Goal: Find specific page/section: Find specific page/section

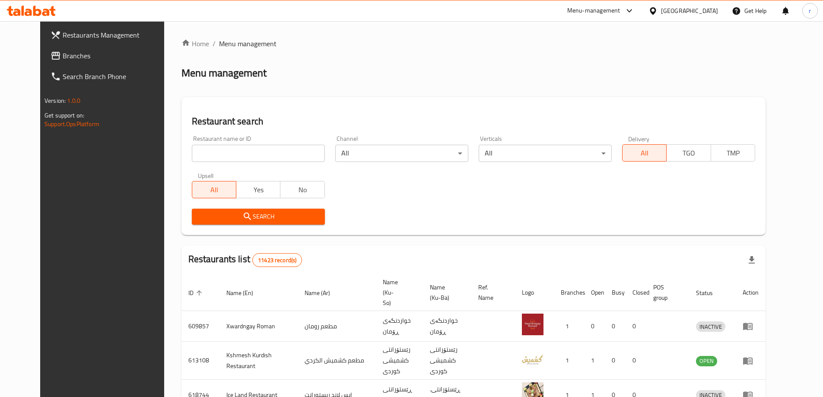
drag, startPoint x: 250, startPoint y: 155, endPoint x: 196, endPoint y: 176, distance: 57.9
click at [250, 155] on input "search" at bounding box center [258, 153] width 133 height 17
paste input "[PERSON_NAME]"
type input "Kababxanay Kamal"
click at [199, 213] on span "Search" at bounding box center [258, 216] width 119 height 11
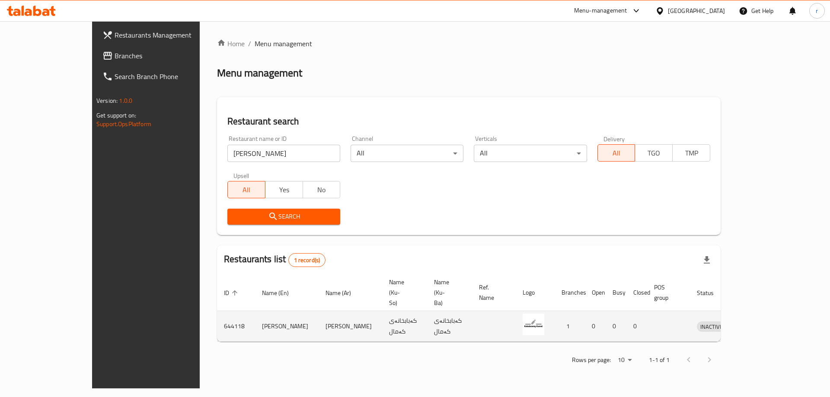
click at [754, 321] on icon "enhanced table" at bounding box center [748, 326] width 10 height 10
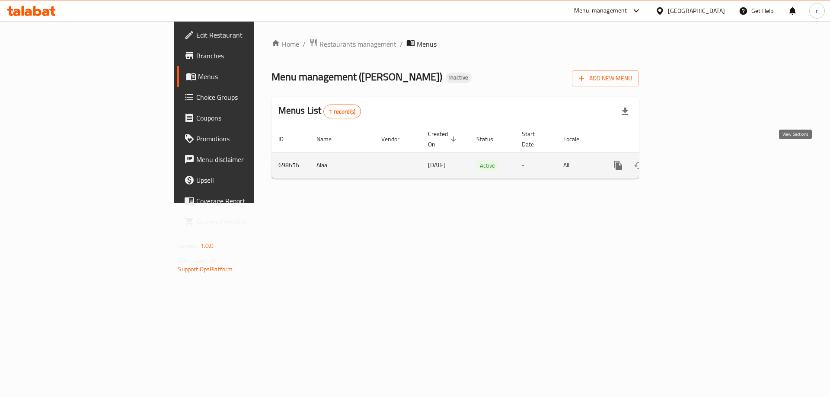
click at [691, 162] on link "enhanced table" at bounding box center [680, 165] width 21 height 21
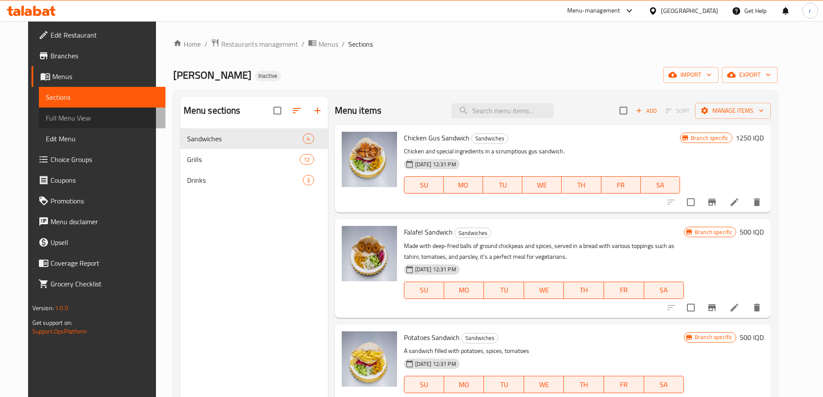
click at [103, 118] on span "Full Menu View" at bounding box center [102, 118] width 113 height 10
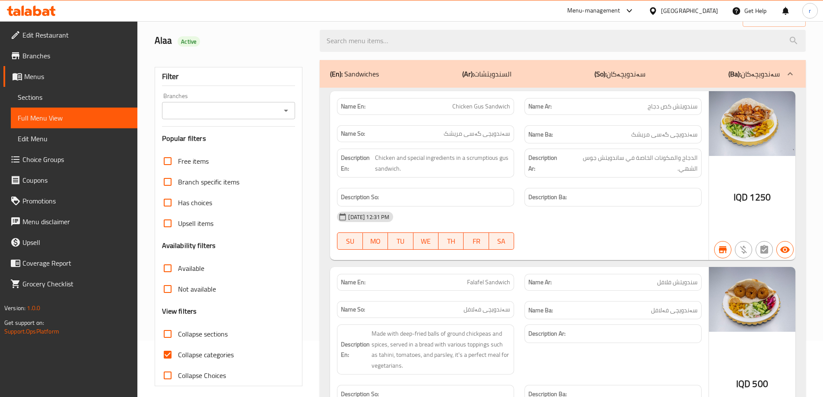
scroll to position [115, 0]
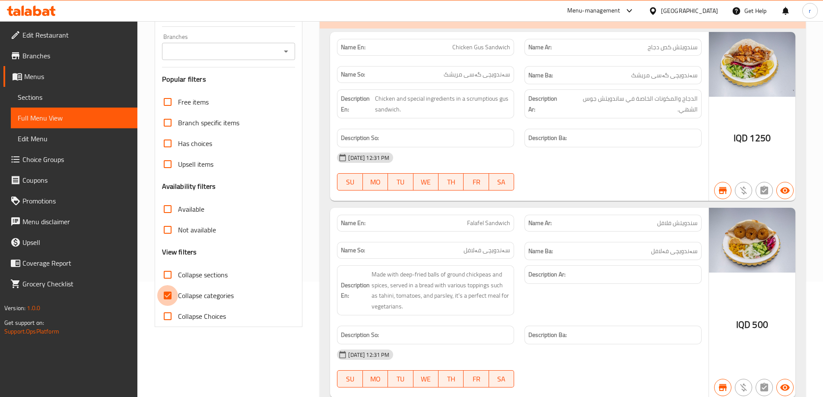
drag, startPoint x: 166, startPoint y: 300, endPoint x: 336, endPoint y: 203, distance: 195.5
click at [167, 300] on input "Collapse categories" at bounding box center [167, 295] width 21 height 21
checkbox input "false"
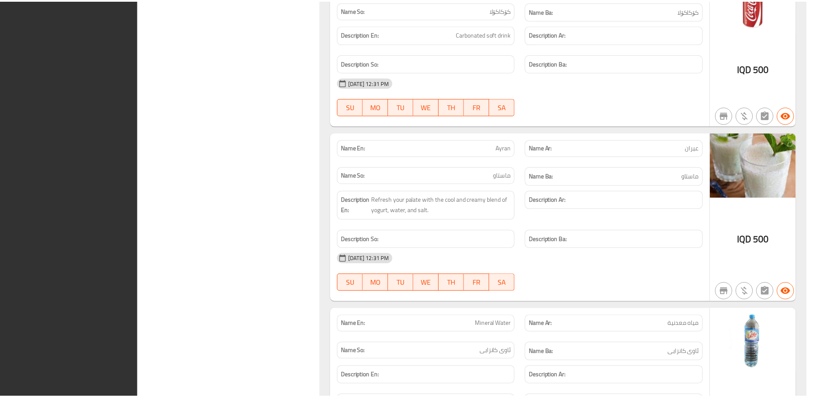
scroll to position [4138, 0]
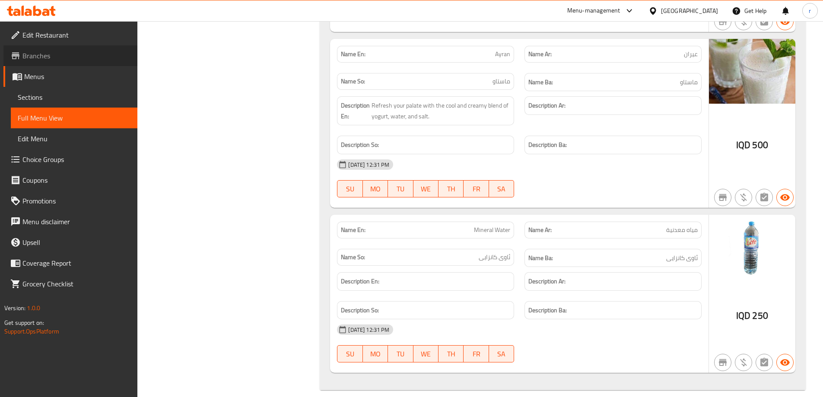
click at [73, 65] on link "Branches" at bounding box center [70, 55] width 134 height 21
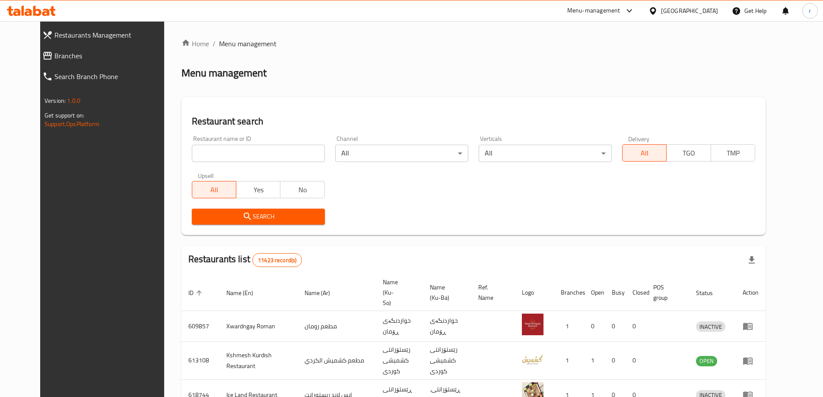
click at [231, 151] on input "search" at bounding box center [258, 153] width 133 height 17
click button "Search" at bounding box center [258, 217] width 133 height 16
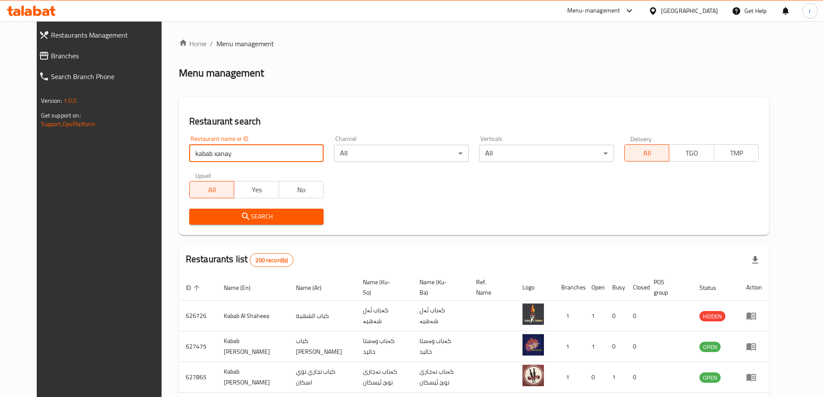
click button "Search" at bounding box center [256, 217] width 135 height 16
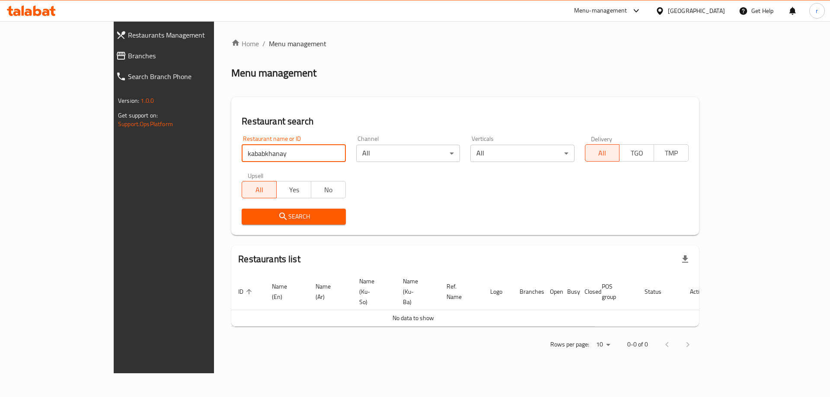
type input "kababkhanay"
click button "Search" at bounding box center [294, 217] width 104 height 16
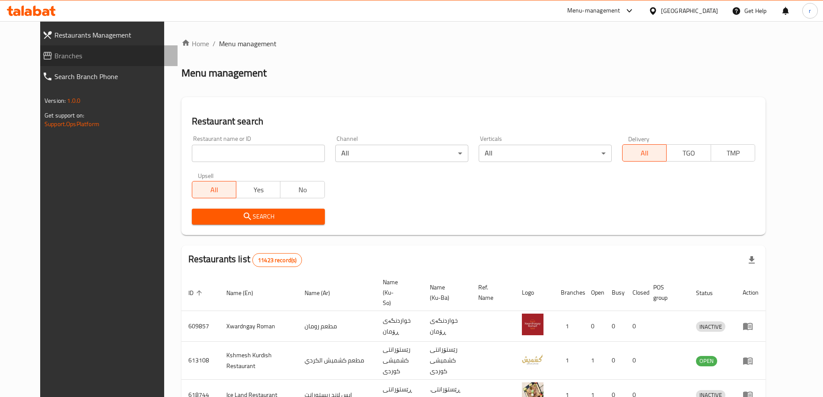
click at [59, 58] on span "Branches" at bounding box center [112, 56] width 116 height 10
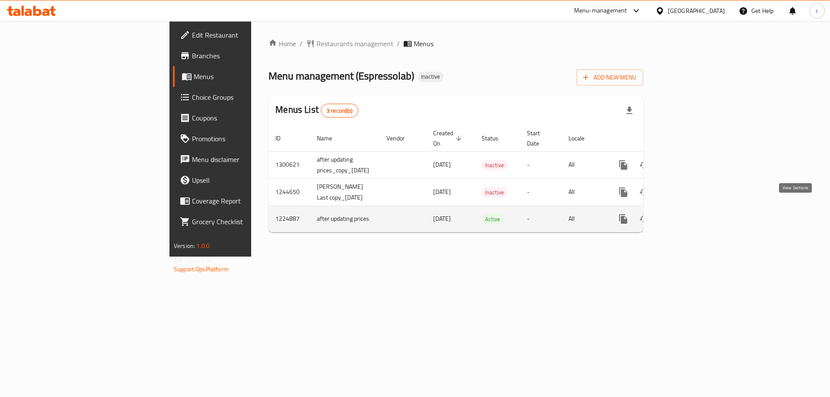
click at [691, 214] on icon "enhanced table" at bounding box center [685, 219] width 10 height 10
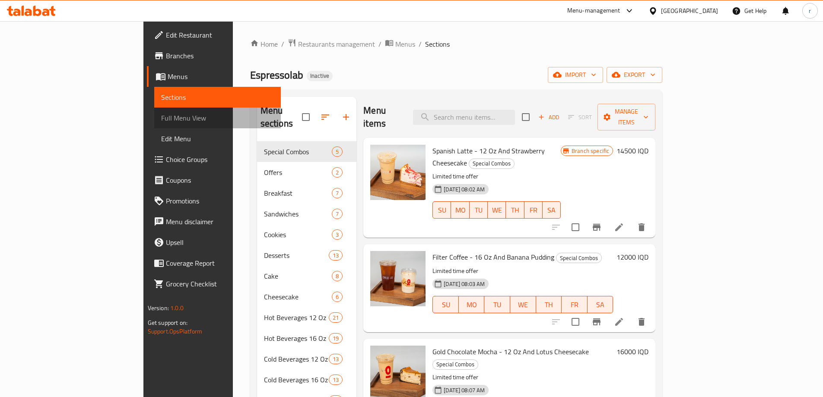
click at [161, 121] on span "Full Menu View" at bounding box center [217, 118] width 113 height 10
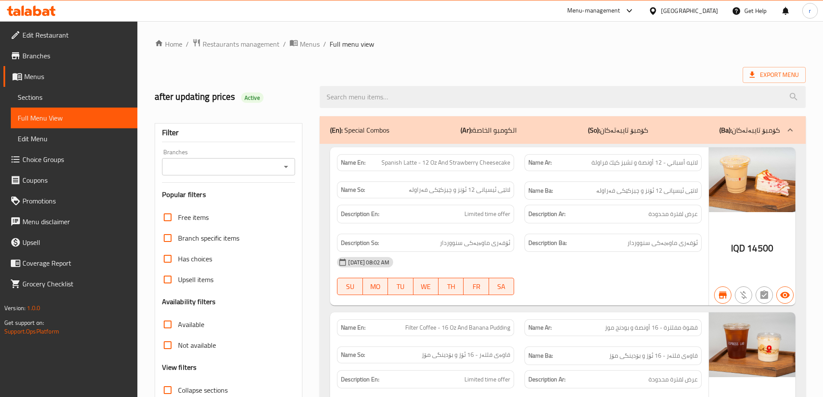
click at [287, 164] on icon "Open" at bounding box center [286, 167] width 10 height 10
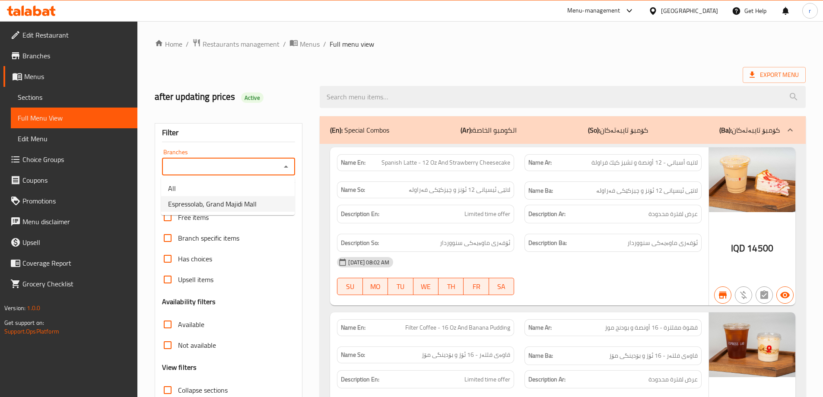
click at [238, 204] on span "Espressolab, Grand Majidi Mall" at bounding box center [212, 204] width 89 height 10
type input "Espressolab, Grand Majidi Mall"
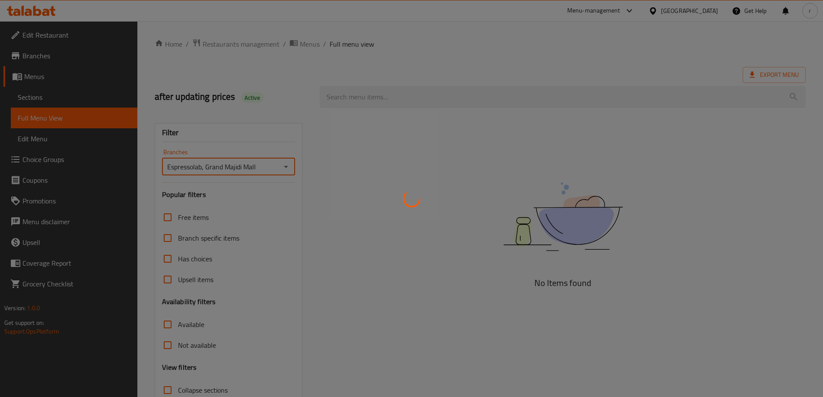
click at [292, 72] on div at bounding box center [411, 198] width 823 height 397
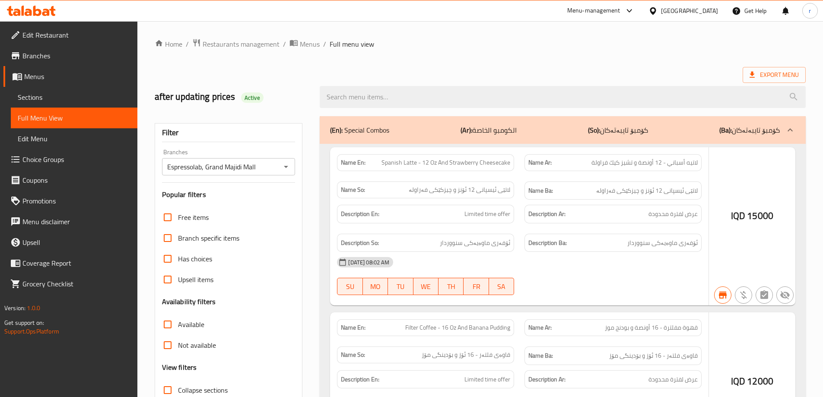
click at [167, 355] on div at bounding box center [411, 198] width 823 height 397
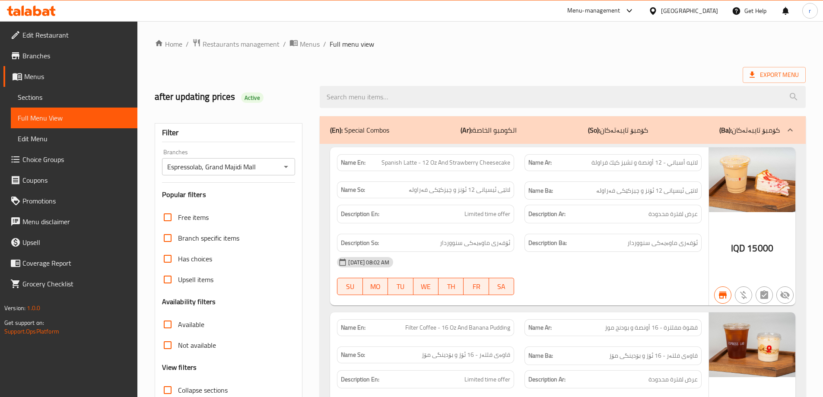
scroll to position [57, 0]
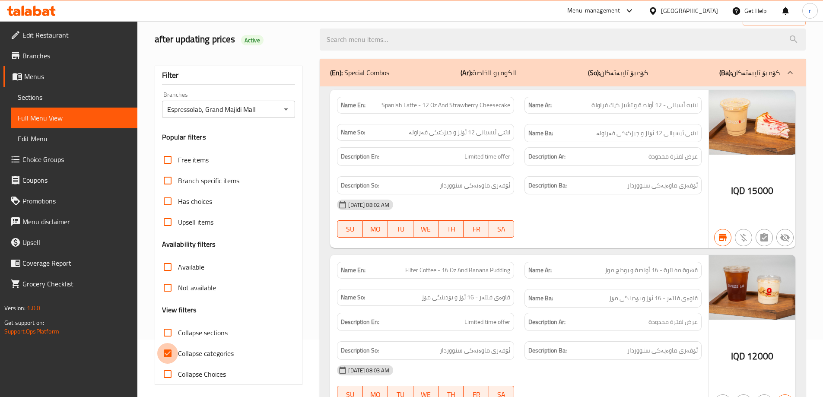
click at [169, 358] on input "Collapse categories" at bounding box center [167, 353] width 21 height 21
checkbox input "false"
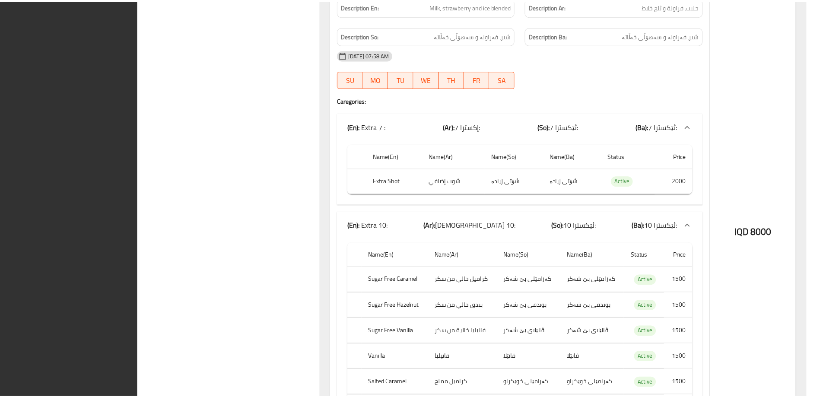
scroll to position [62489, 0]
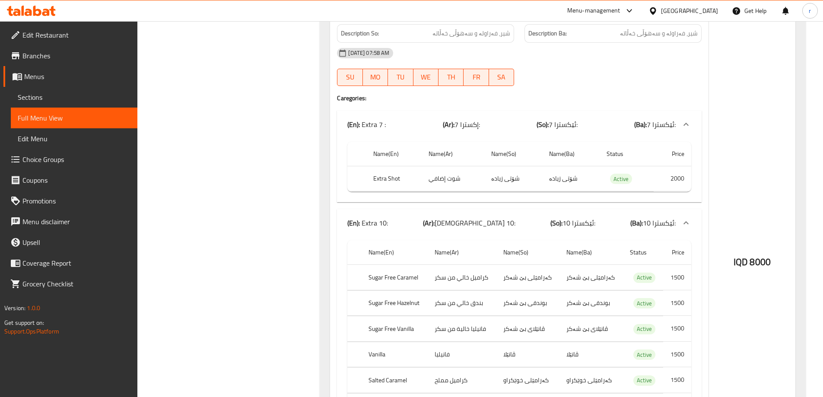
click at [87, 60] on span "Branches" at bounding box center [76, 56] width 108 height 10
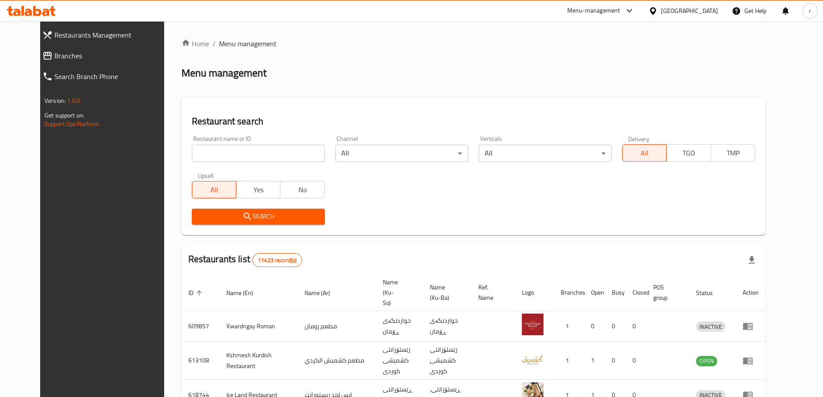
click at [255, 154] on input "search" at bounding box center [258, 153] width 133 height 17
paste input "Waraq Al Toot, Rasty"
type input "Waraq Al Toot"
click button "Search" at bounding box center [258, 217] width 133 height 16
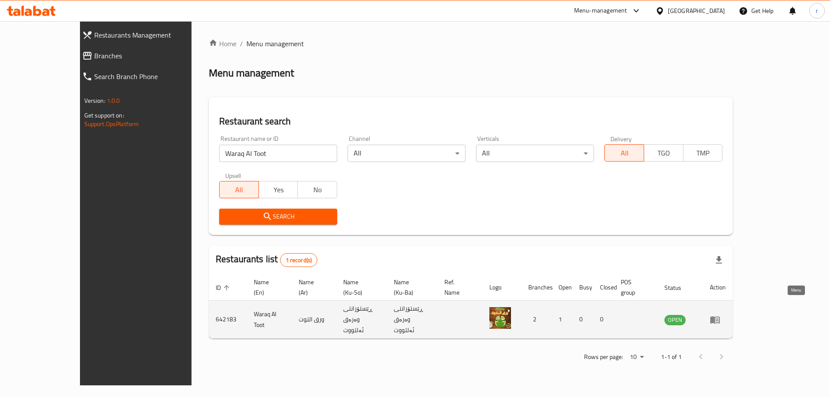
click at [720, 316] on icon "enhanced table" at bounding box center [715, 319] width 10 height 7
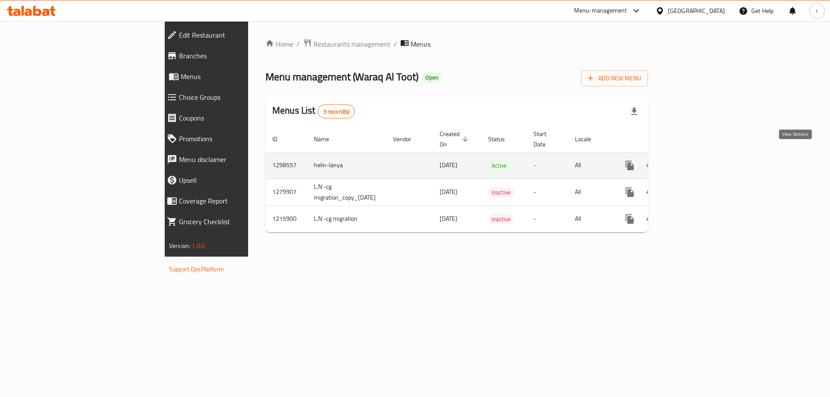
click at [697, 160] on icon "enhanced table" at bounding box center [692, 165] width 10 height 10
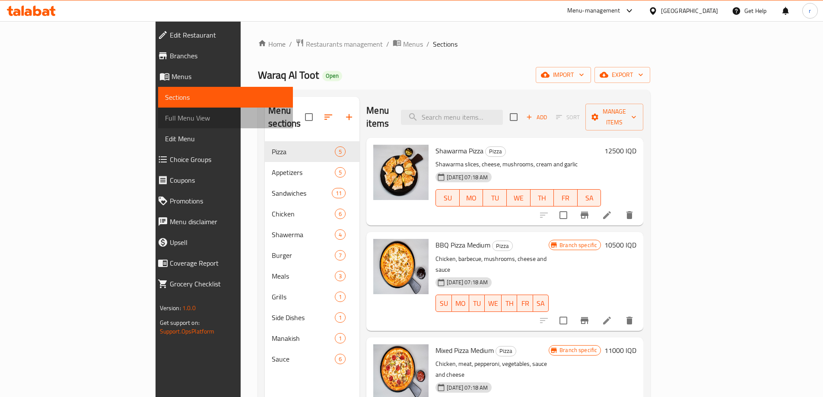
click at [165, 123] on span "Full Menu View" at bounding box center [225, 118] width 121 height 10
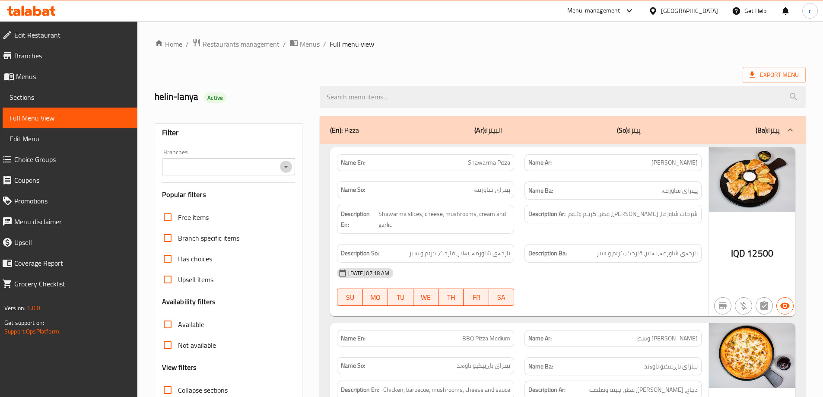
click at [286, 169] on icon "Open" at bounding box center [286, 167] width 10 height 10
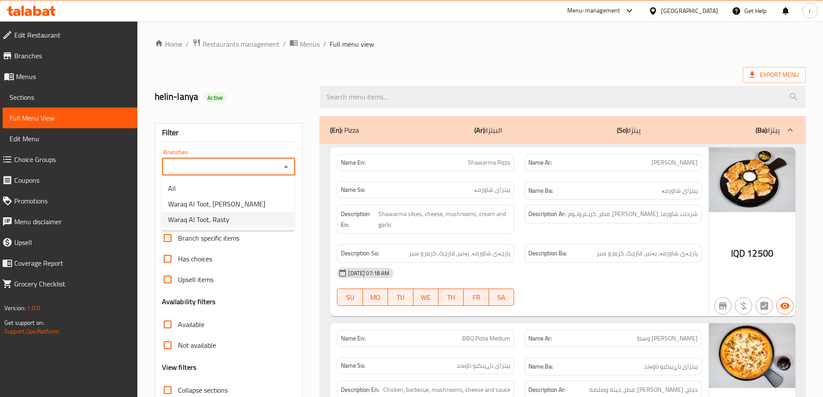
click at [249, 214] on li "Waraq Al Toot, Rasty" at bounding box center [228, 220] width 134 height 16
type input "Waraq Al Toot, Rasty"
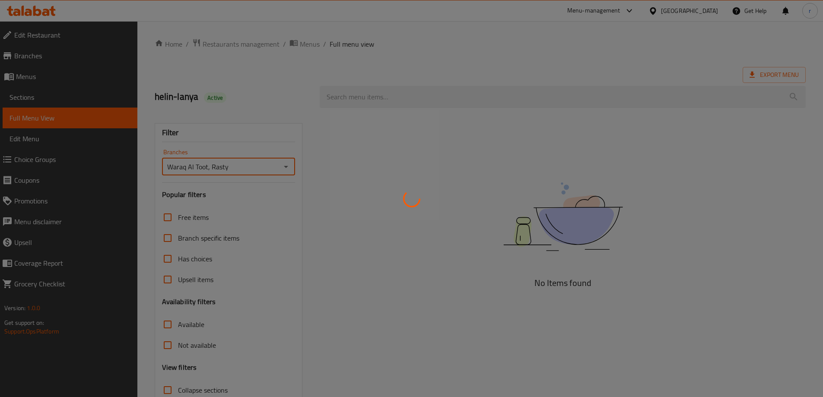
click at [297, 90] on div at bounding box center [411, 198] width 823 height 397
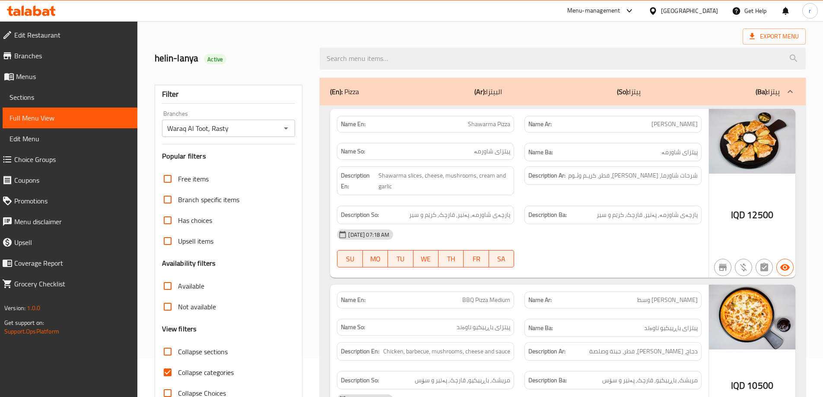
scroll to position [57, 0]
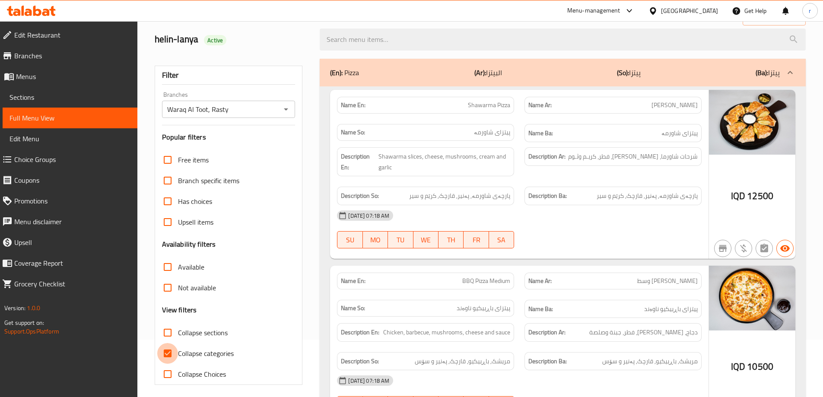
drag, startPoint x: 166, startPoint y: 353, endPoint x: 256, endPoint y: 308, distance: 101.1
click at [167, 353] on input "Collapse categories" at bounding box center [167, 353] width 21 height 21
checkbox input "false"
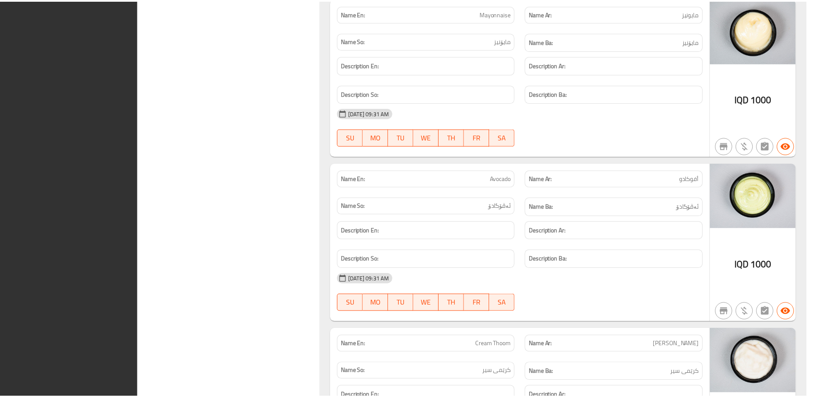
scroll to position [8781, 0]
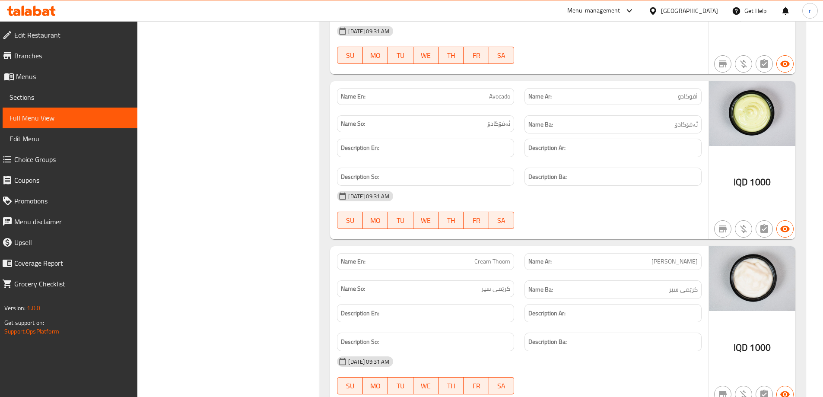
click at [84, 56] on span "Branches" at bounding box center [72, 56] width 116 height 10
